Goal: Information Seeking & Learning: Learn about a topic

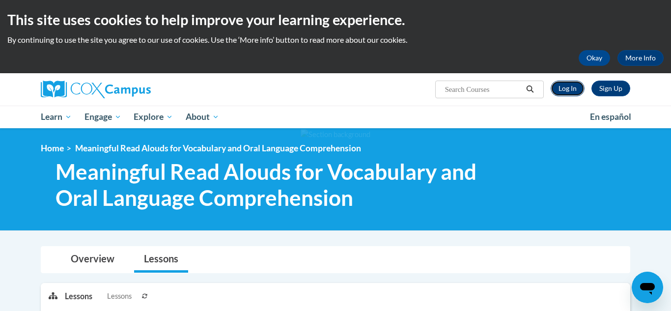
click at [562, 88] on link "Log In" at bounding box center [568, 89] width 34 height 16
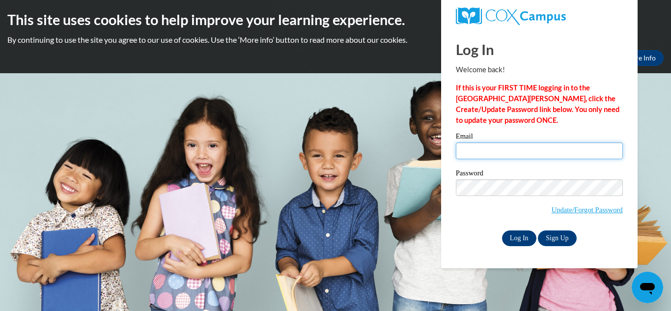
type input "espeedy@ivytech.edu"
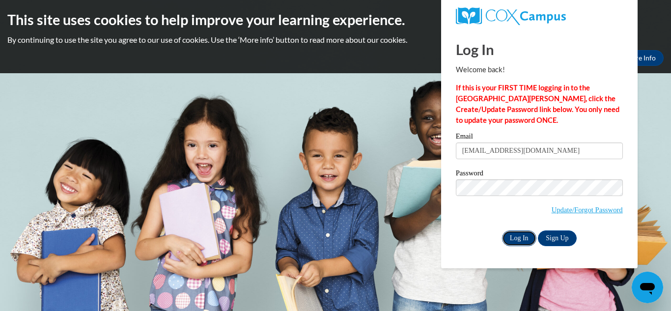
click at [518, 236] on input "Log In" at bounding box center [519, 238] width 34 height 16
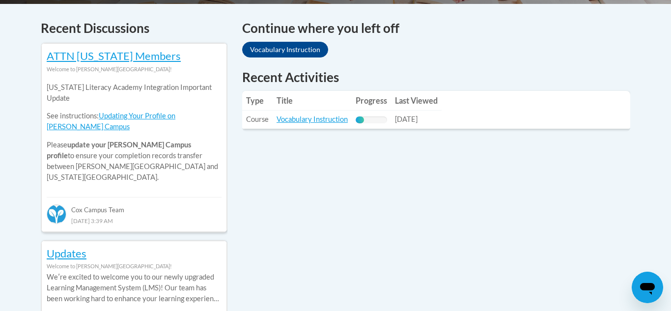
scroll to position [408, 0]
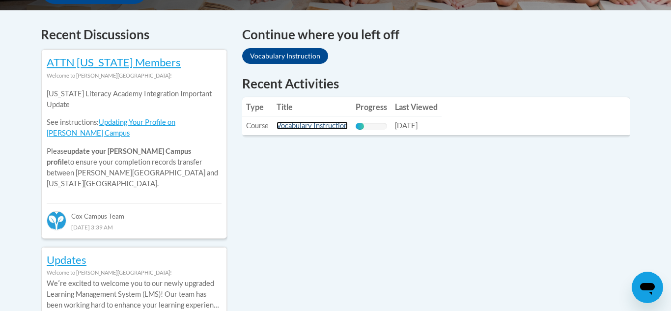
click at [287, 125] on link "Vocabulary Instruction" at bounding box center [312, 125] width 71 height 8
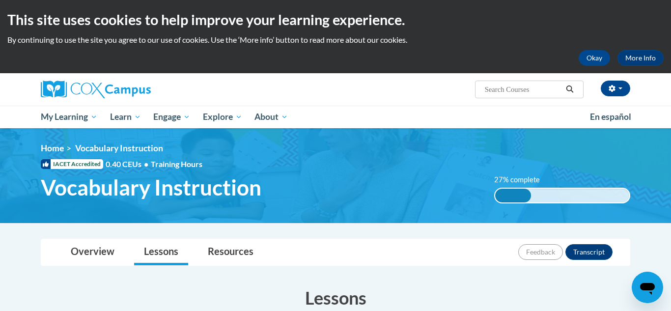
click at [671, 76] on html "This site uses cookies to help improve your learning experience. By continuing …" at bounding box center [335, 155] width 671 height 311
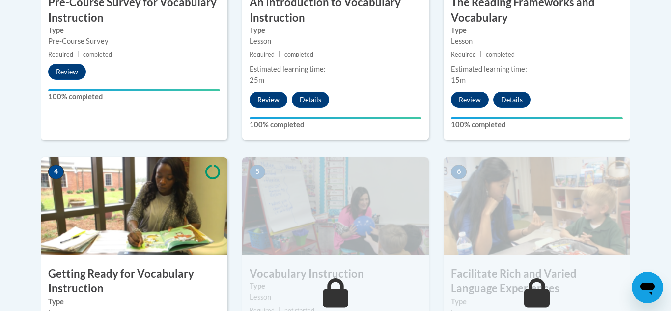
scroll to position [584, 0]
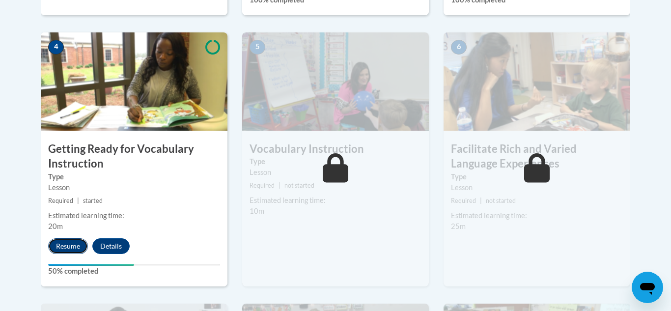
click at [63, 246] on button "Resume" at bounding box center [68, 246] width 40 height 16
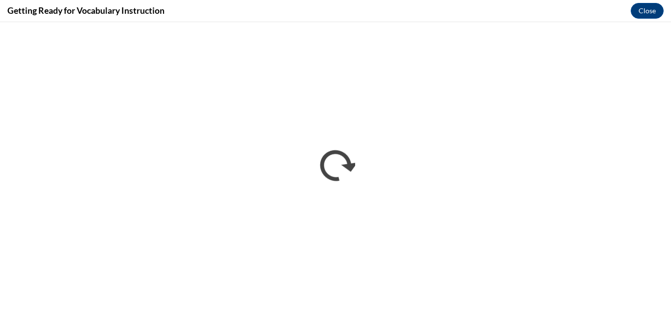
scroll to position [0, 0]
click at [652, 11] on button "Close" at bounding box center [647, 11] width 33 height 16
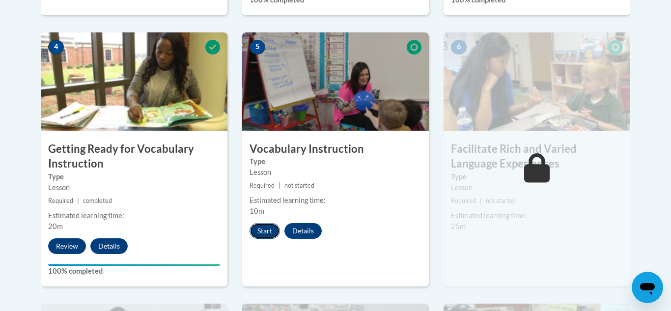
click at [261, 236] on button "Start" at bounding box center [265, 231] width 30 height 16
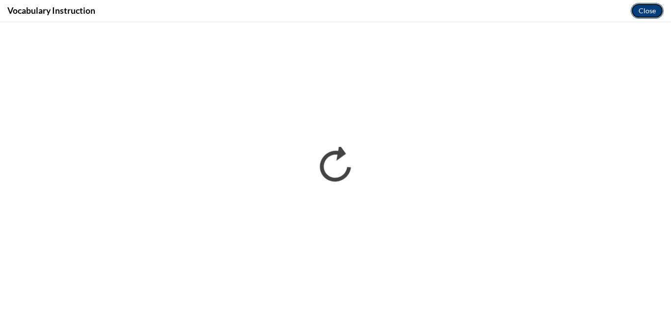
click at [646, 10] on button "Close" at bounding box center [647, 11] width 33 height 16
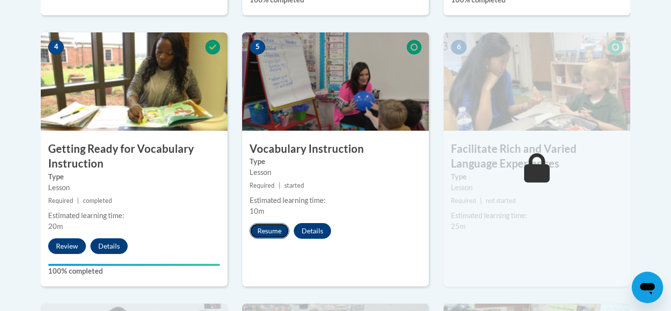
click at [272, 234] on button "Resume" at bounding box center [270, 231] width 40 height 16
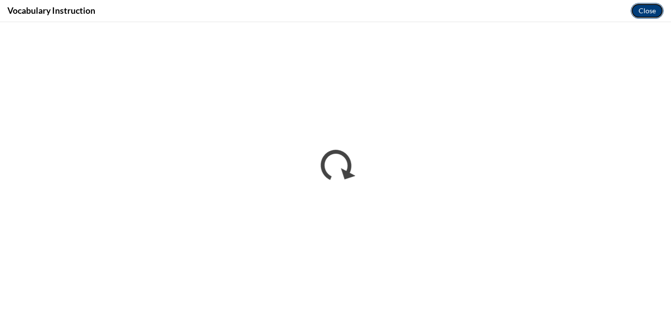
click at [638, 14] on button "Close" at bounding box center [647, 11] width 33 height 16
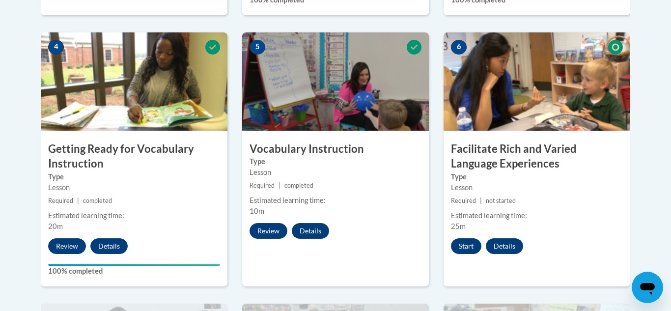
click at [651, 74] on body "This site uses cookies to help improve your learning experience. By continuing …" at bounding box center [335, 203] width 671 height 1575
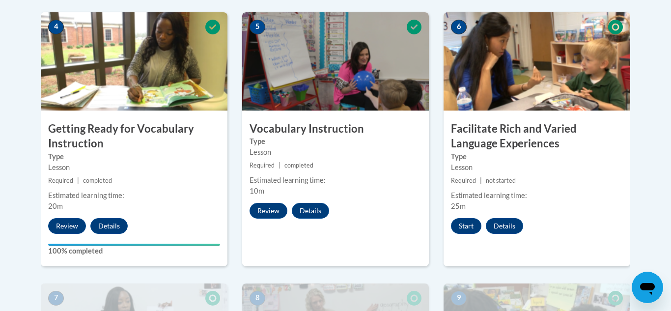
scroll to position [603, 0]
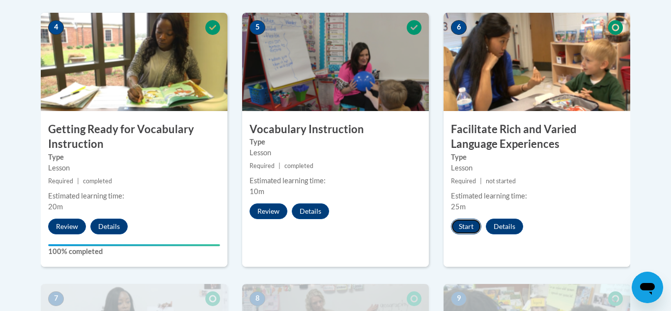
click at [462, 227] on button "Start" at bounding box center [466, 227] width 30 height 16
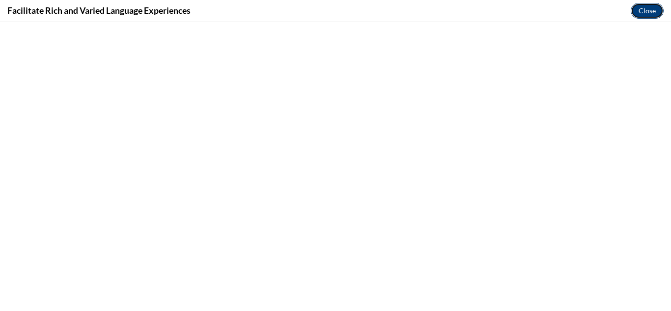
click at [643, 15] on button "Close" at bounding box center [647, 11] width 33 height 16
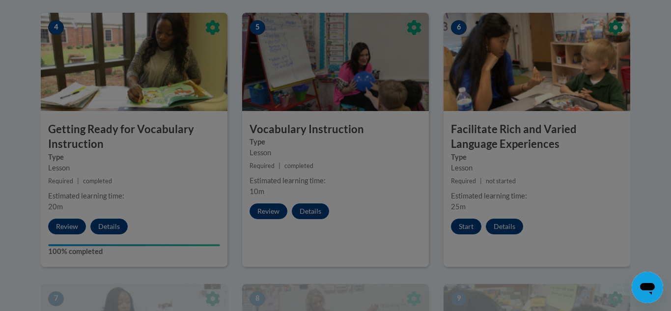
click at [275, 210] on div at bounding box center [335, 155] width 671 height 311
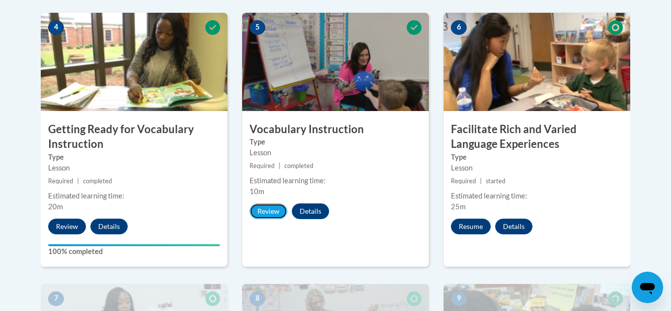
click at [275, 210] on button "Review" at bounding box center [269, 211] width 38 height 16
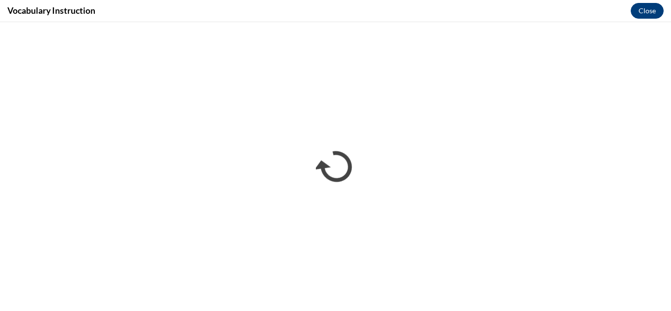
scroll to position [0, 0]
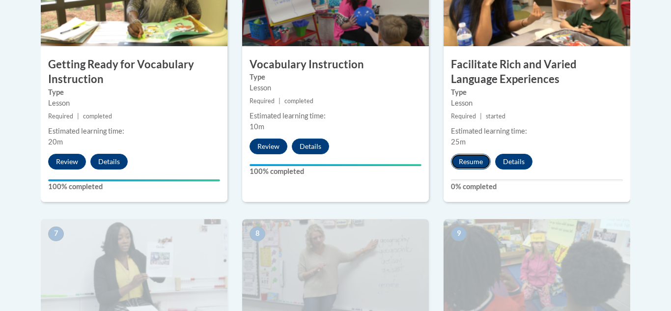
click at [482, 162] on button "Resume" at bounding box center [471, 162] width 40 height 16
